Goal: Task Accomplishment & Management: Complete application form

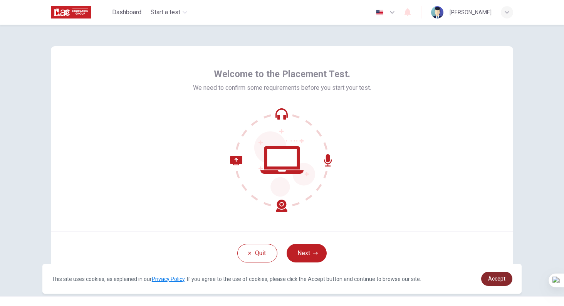
click at [495, 283] on link "Accept" at bounding box center [496, 279] width 31 height 14
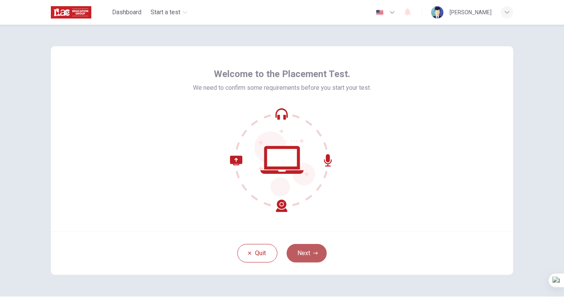
click at [297, 255] on button "Next" at bounding box center [307, 253] width 40 height 18
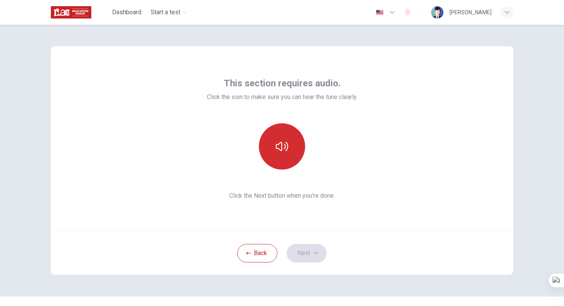
click at [280, 161] on button "button" at bounding box center [282, 146] width 46 height 46
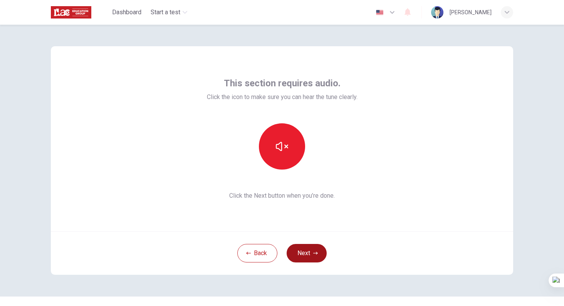
click at [305, 252] on button "Next" at bounding box center [307, 253] width 40 height 18
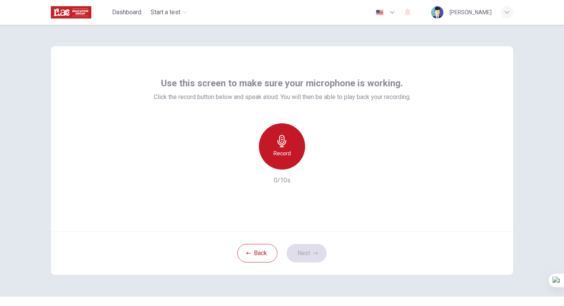
click at [271, 144] on div "Record" at bounding box center [282, 146] width 46 height 46
click at [271, 144] on div "Stop" at bounding box center [282, 146] width 46 height 46
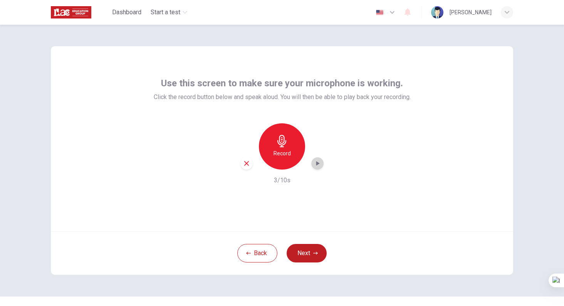
click at [317, 168] on div "button" at bounding box center [317, 163] width 12 height 12
click at [302, 250] on button "Next" at bounding box center [307, 253] width 40 height 18
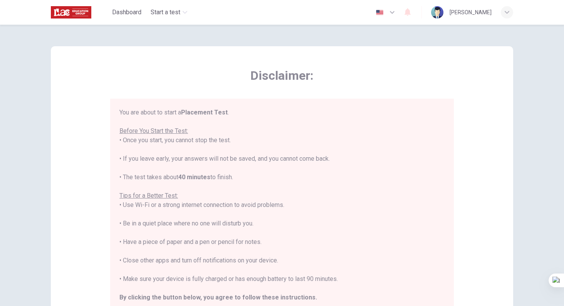
scroll to position [122, 0]
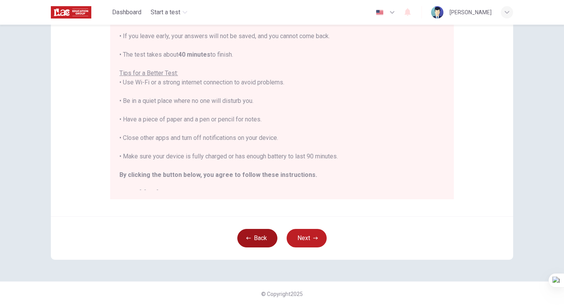
click at [258, 236] on button "Back" at bounding box center [257, 238] width 40 height 18
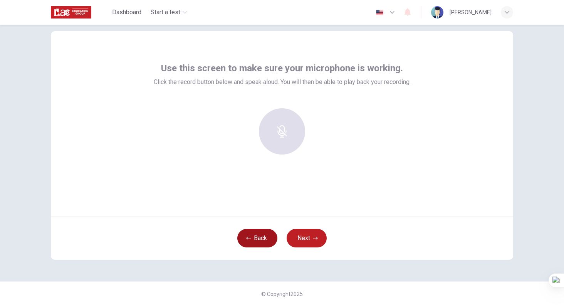
scroll to position [15, 0]
click at [258, 236] on button "Back" at bounding box center [257, 238] width 40 height 18
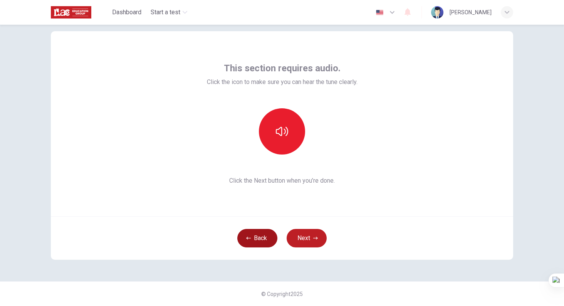
click at [258, 236] on button "Back" at bounding box center [257, 238] width 40 height 18
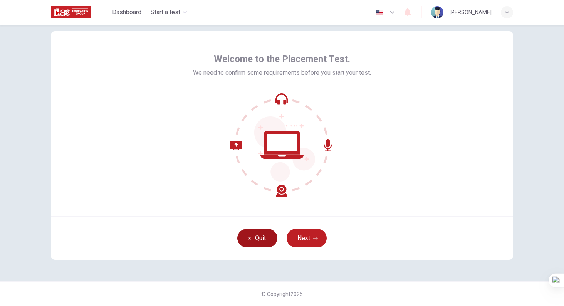
click at [258, 236] on button "Quit" at bounding box center [257, 238] width 40 height 18
